Goal: Find specific fact: Find specific fact

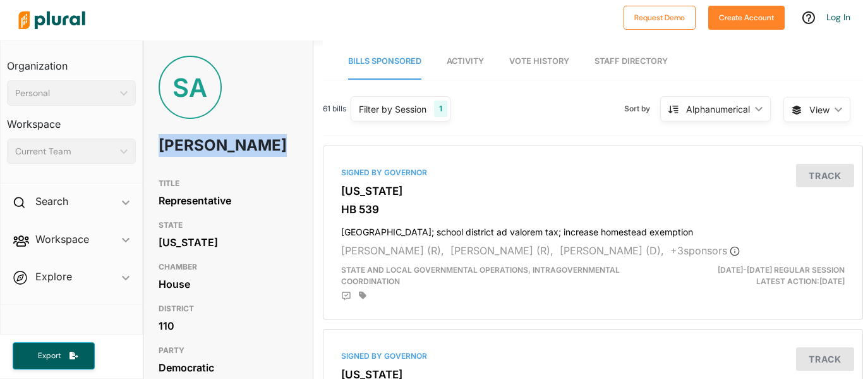
drag, startPoint x: 155, startPoint y: 145, endPoint x: 231, endPoint y: 169, distance: 78.8
click at [231, 169] on div "SA [PERSON_NAME]" at bounding box center [227, 114] width 169 height 116
copy h1 "[PERSON_NAME]"
